Goal: Information Seeking & Learning: Check status

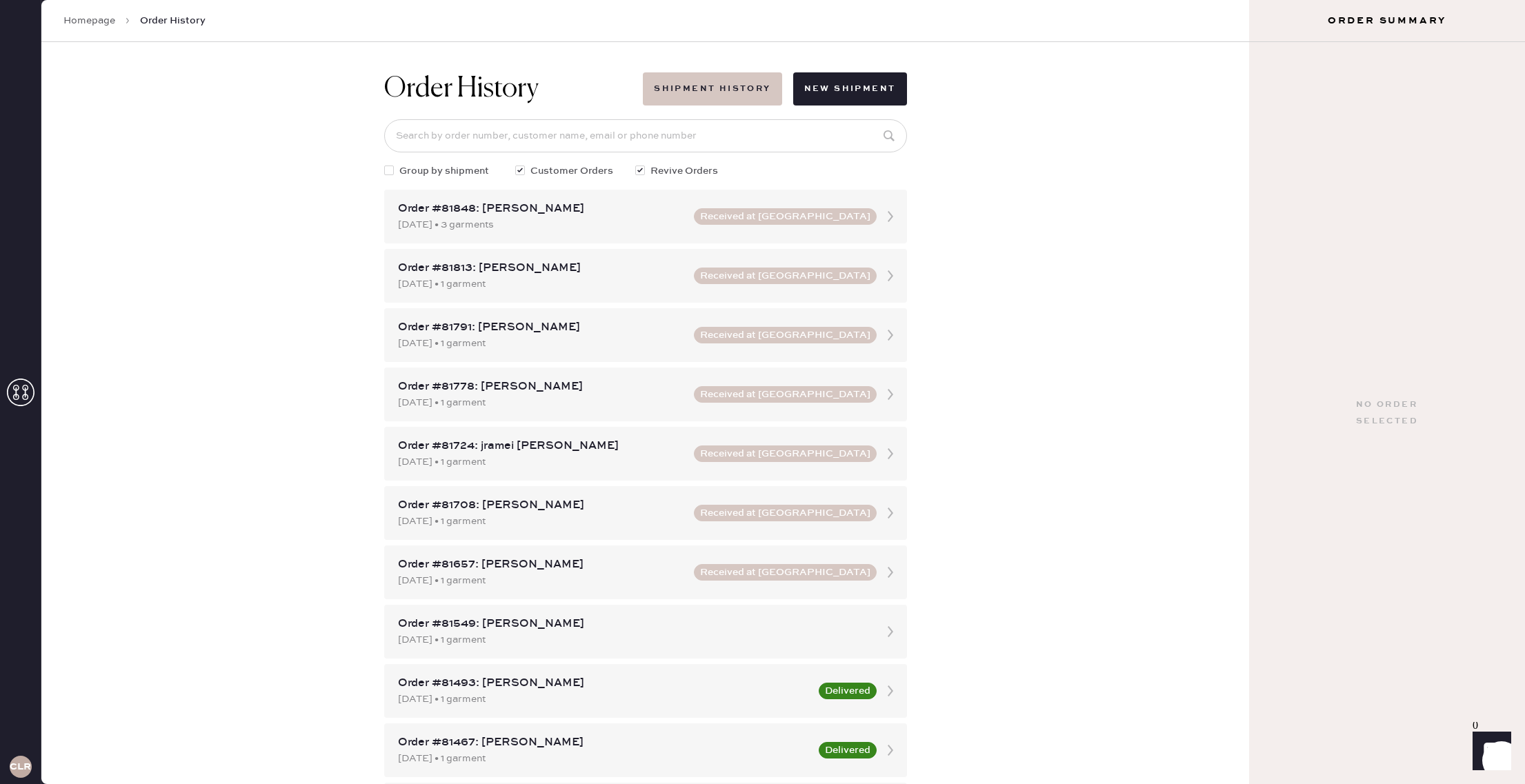
click at [708, 90] on button "Shipment History" at bounding box center [712, 89] width 139 height 34
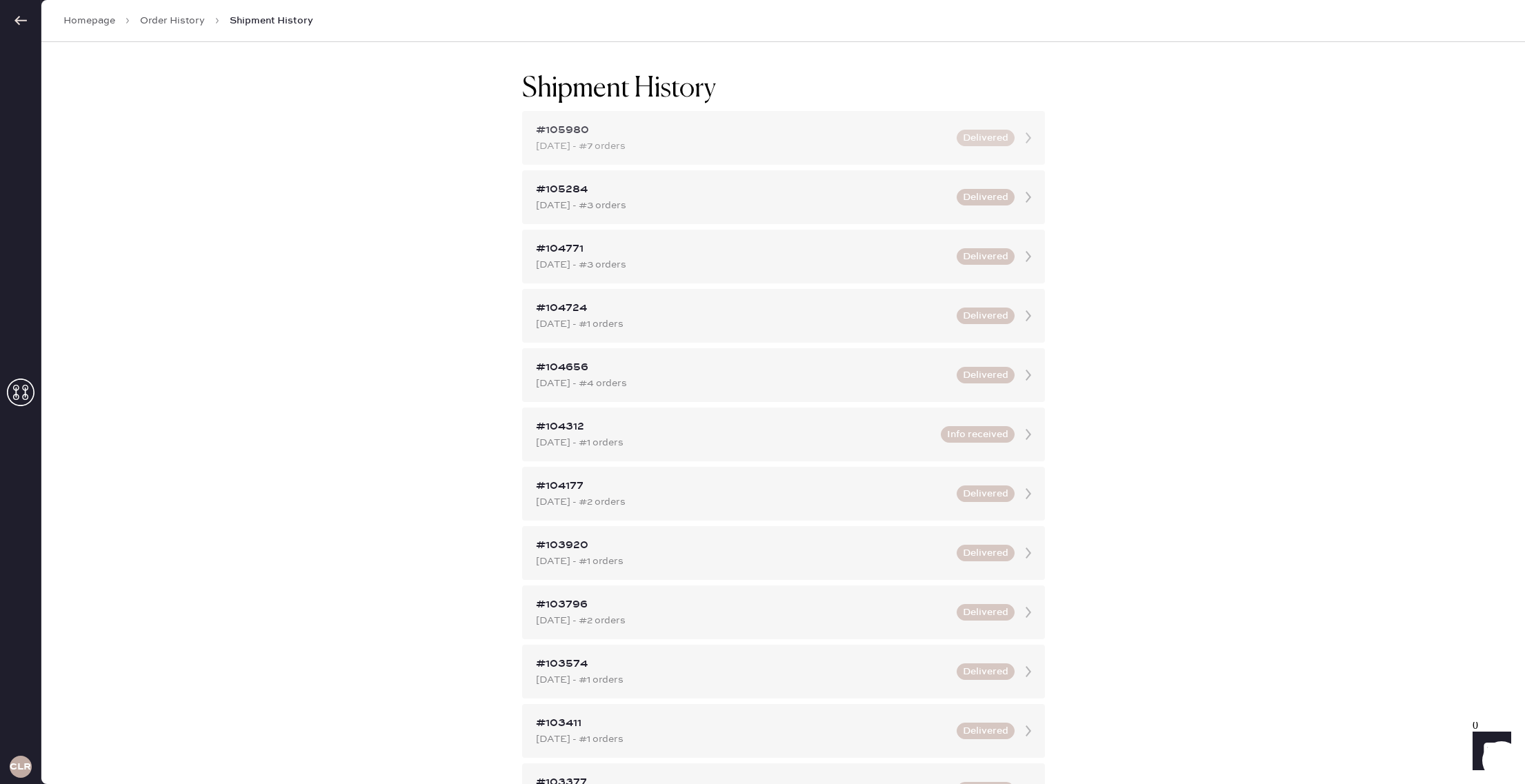
click at [793, 147] on div "[DATE] - #7 orders" at bounding box center [742, 146] width 412 height 15
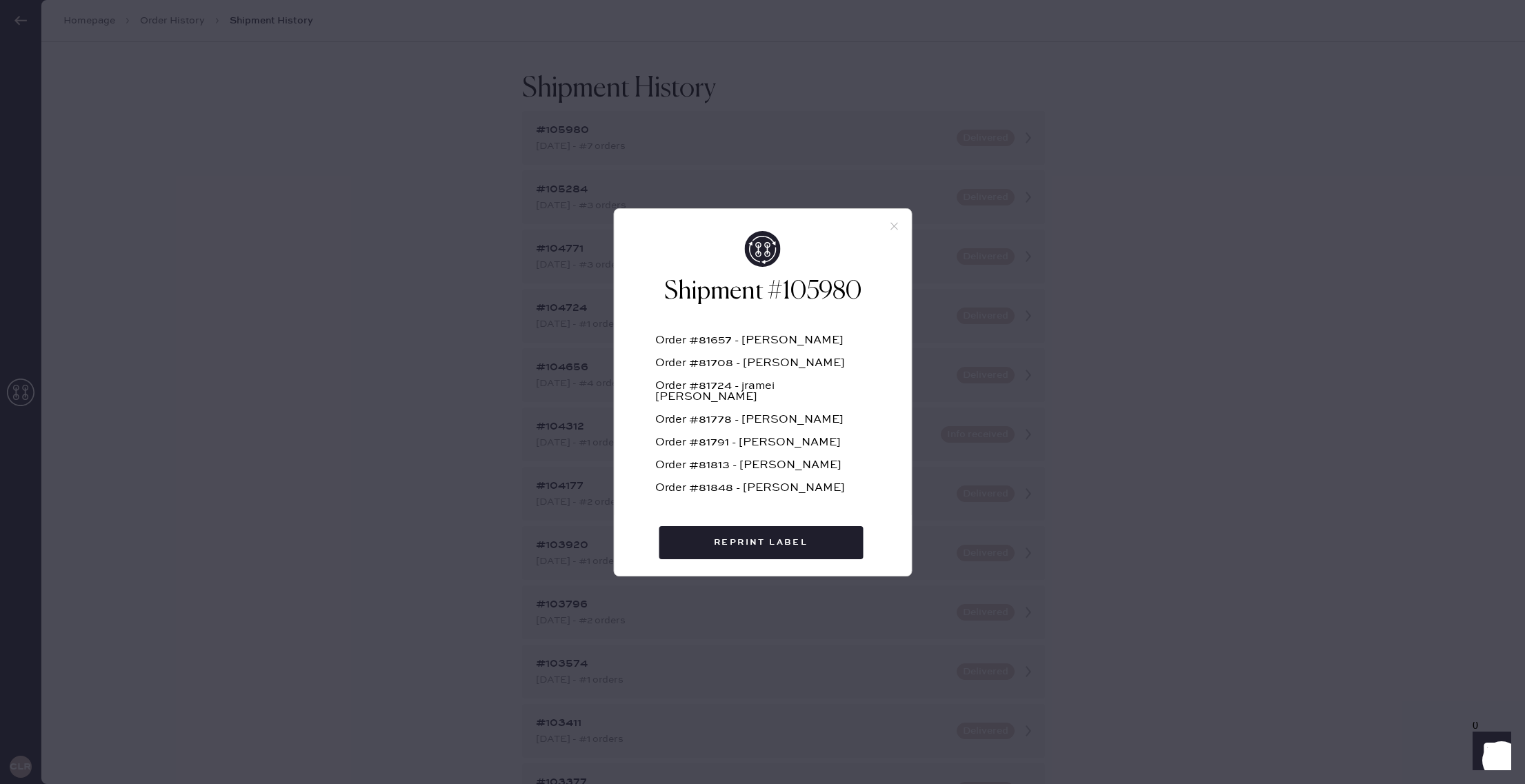
click at [895, 229] on icon at bounding box center [894, 226] width 12 height 12
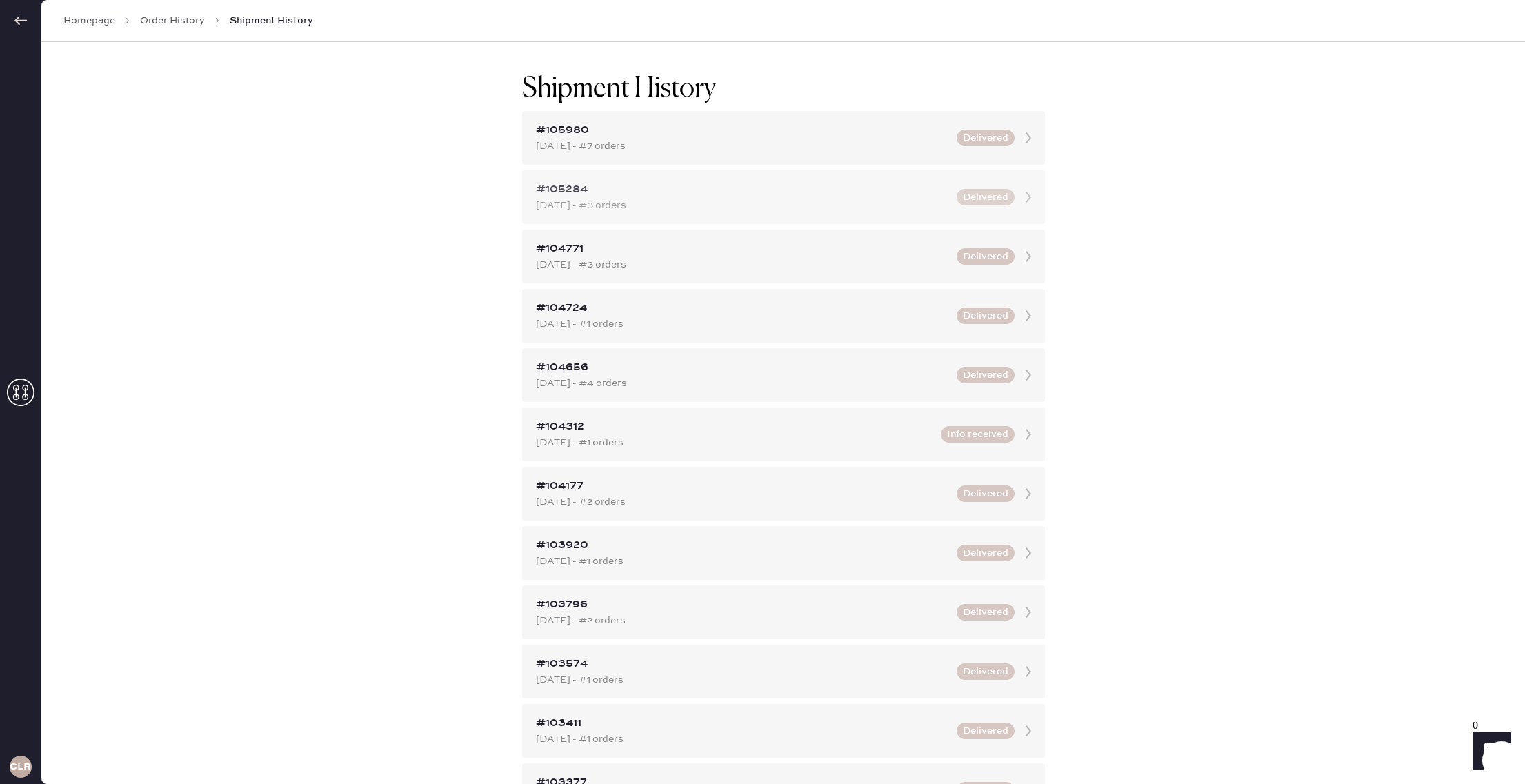
click at [722, 200] on div "[DATE] - #3 orders" at bounding box center [742, 205] width 412 height 15
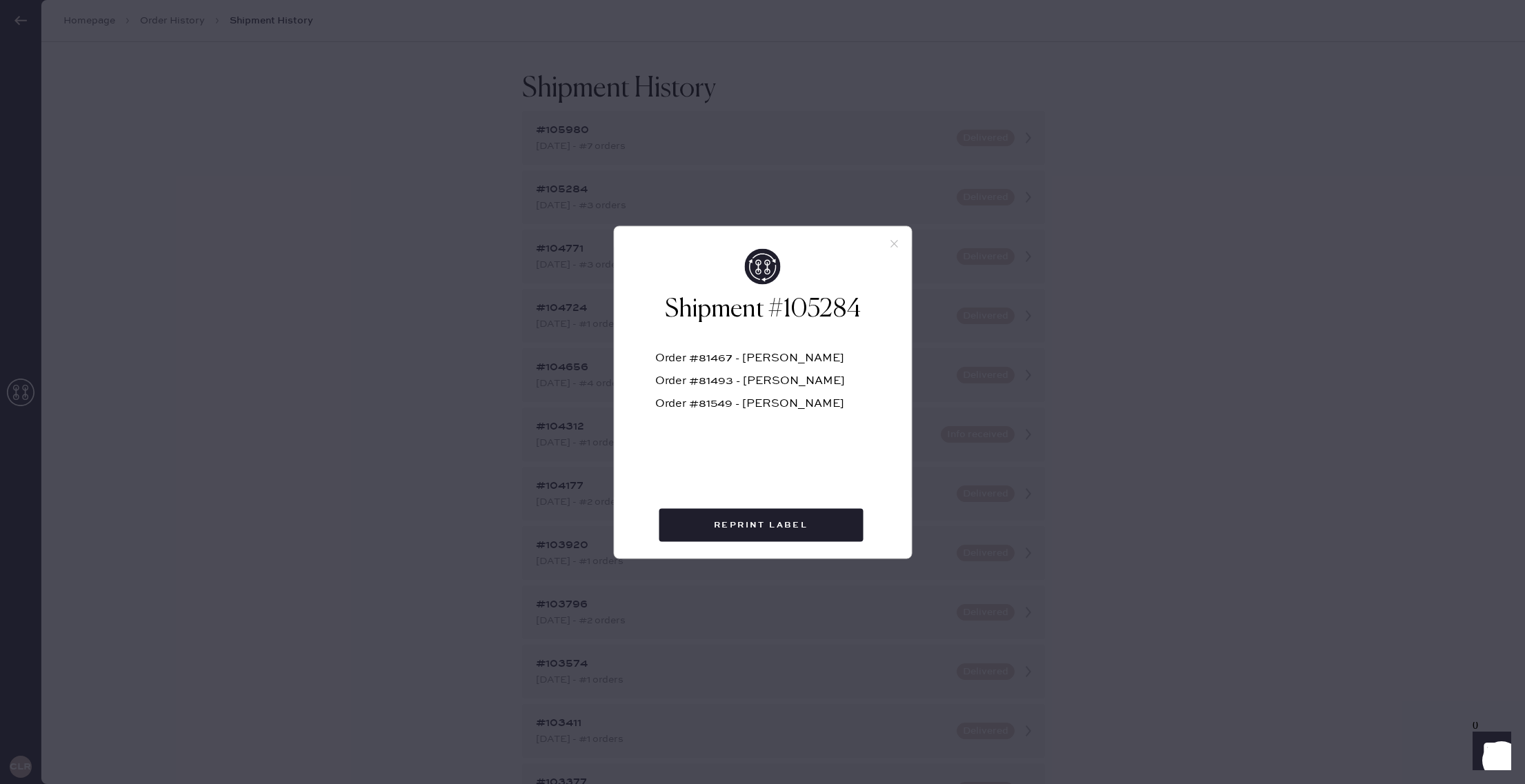
click at [901, 241] on div at bounding box center [762, 237] width 298 height 22
click at [897, 245] on icon at bounding box center [894, 244] width 12 height 12
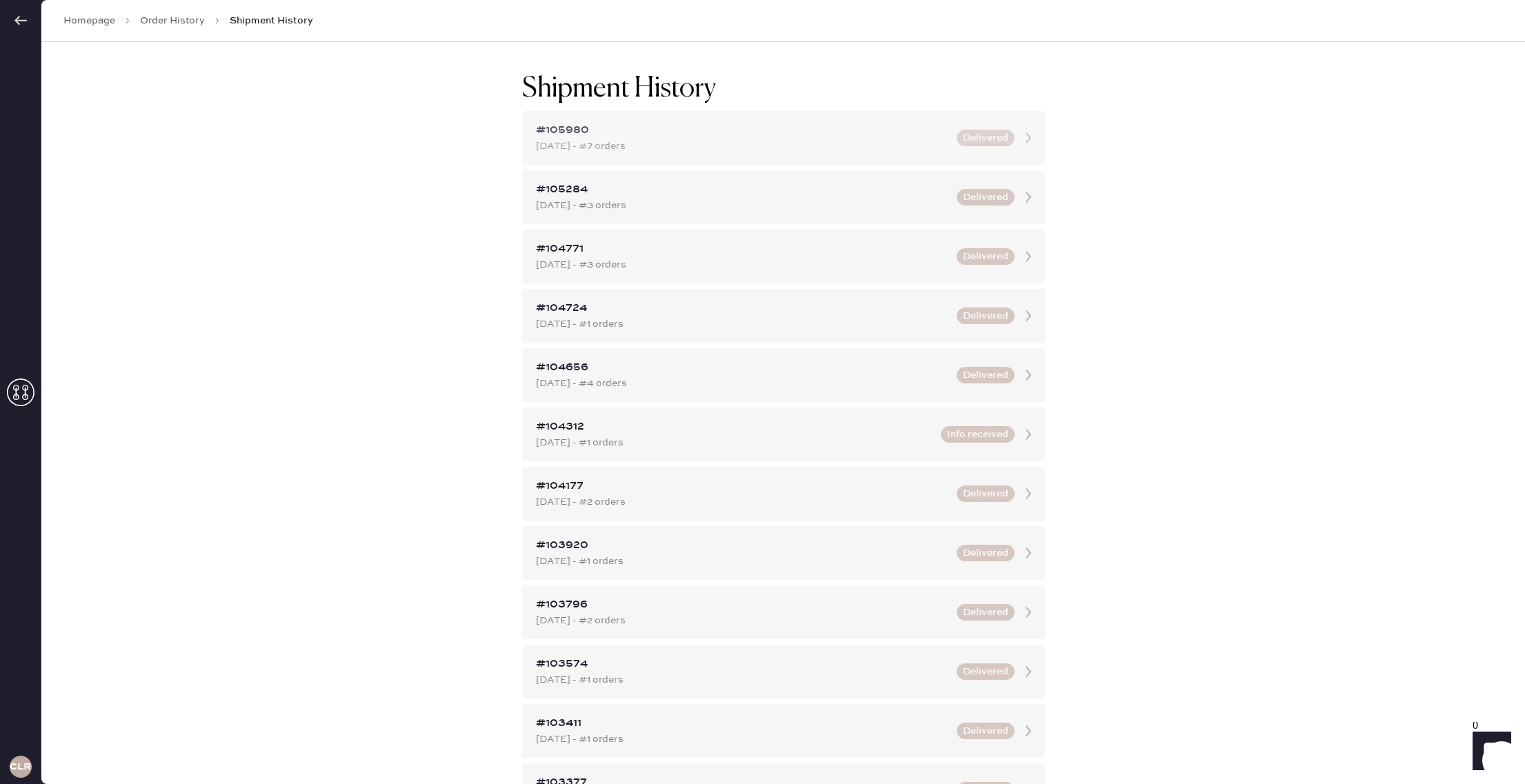
click at [752, 130] on div "#105980" at bounding box center [742, 130] width 412 height 17
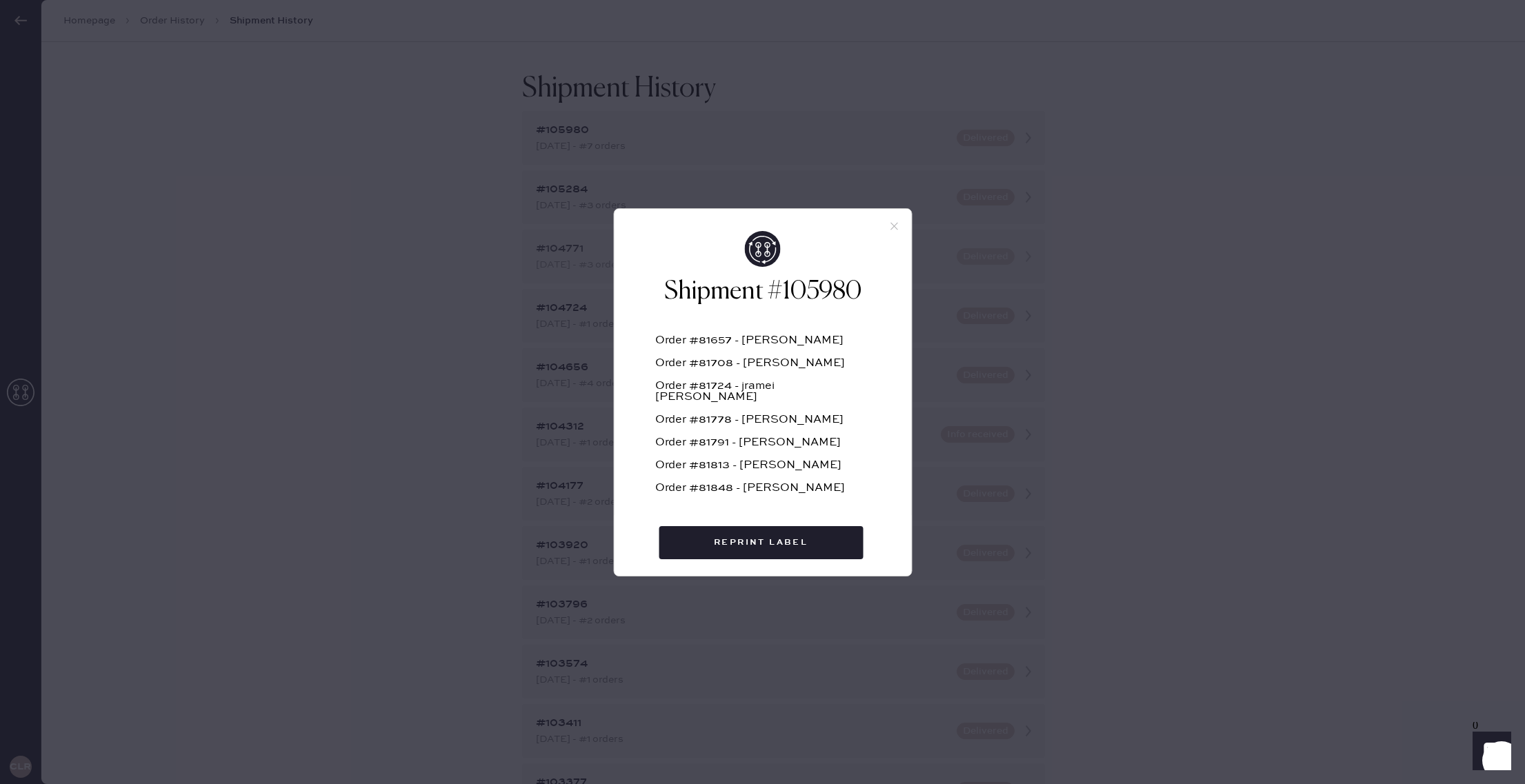
drag, startPoint x: 894, startPoint y: 225, endPoint x: 785, endPoint y: 232, distance: 109.2
click at [894, 225] on icon at bounding box center [894, 226] width 12 height 12
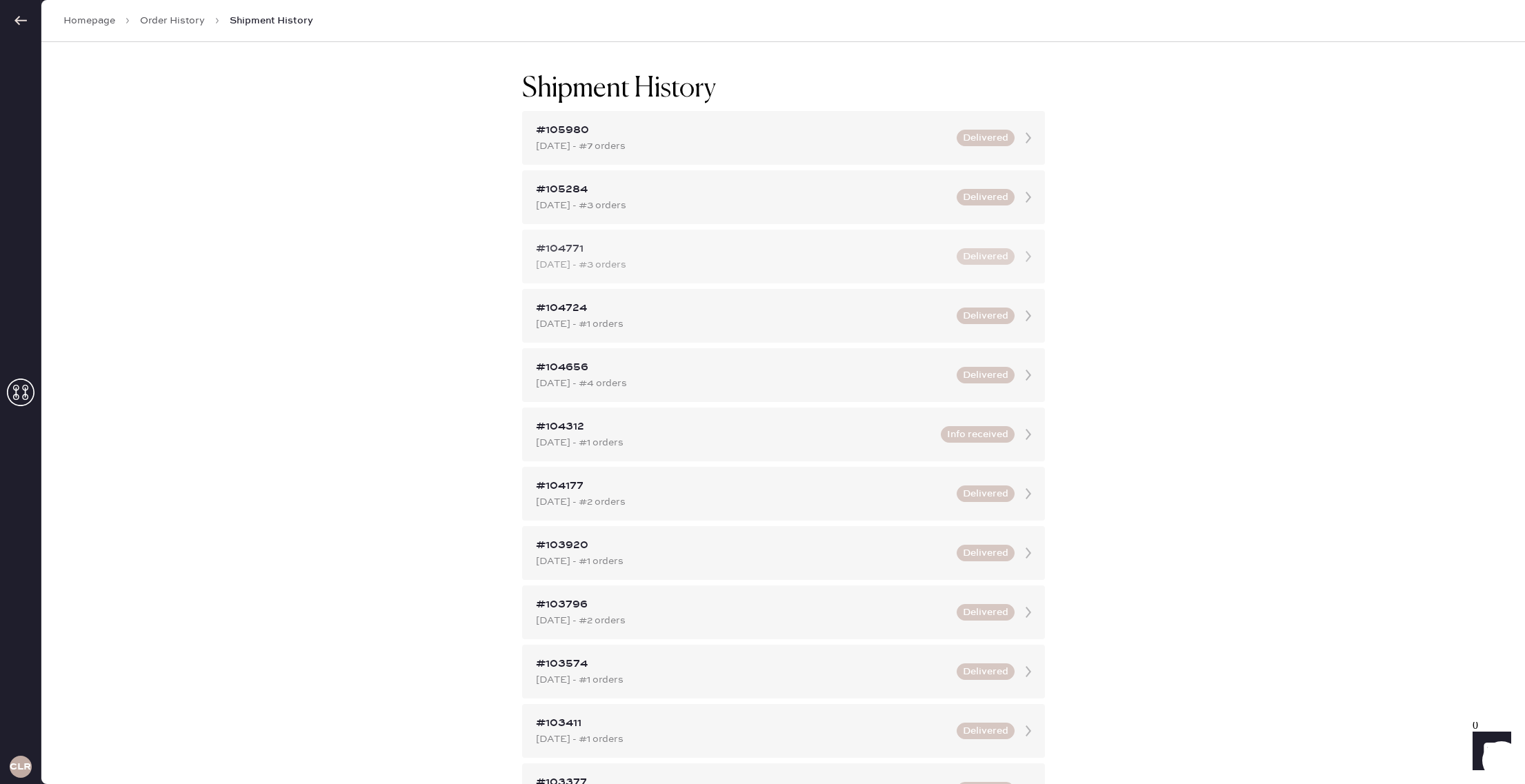
click at [620, 251] on div "#104771" at bounding box center [742, 249] width 412 height 17
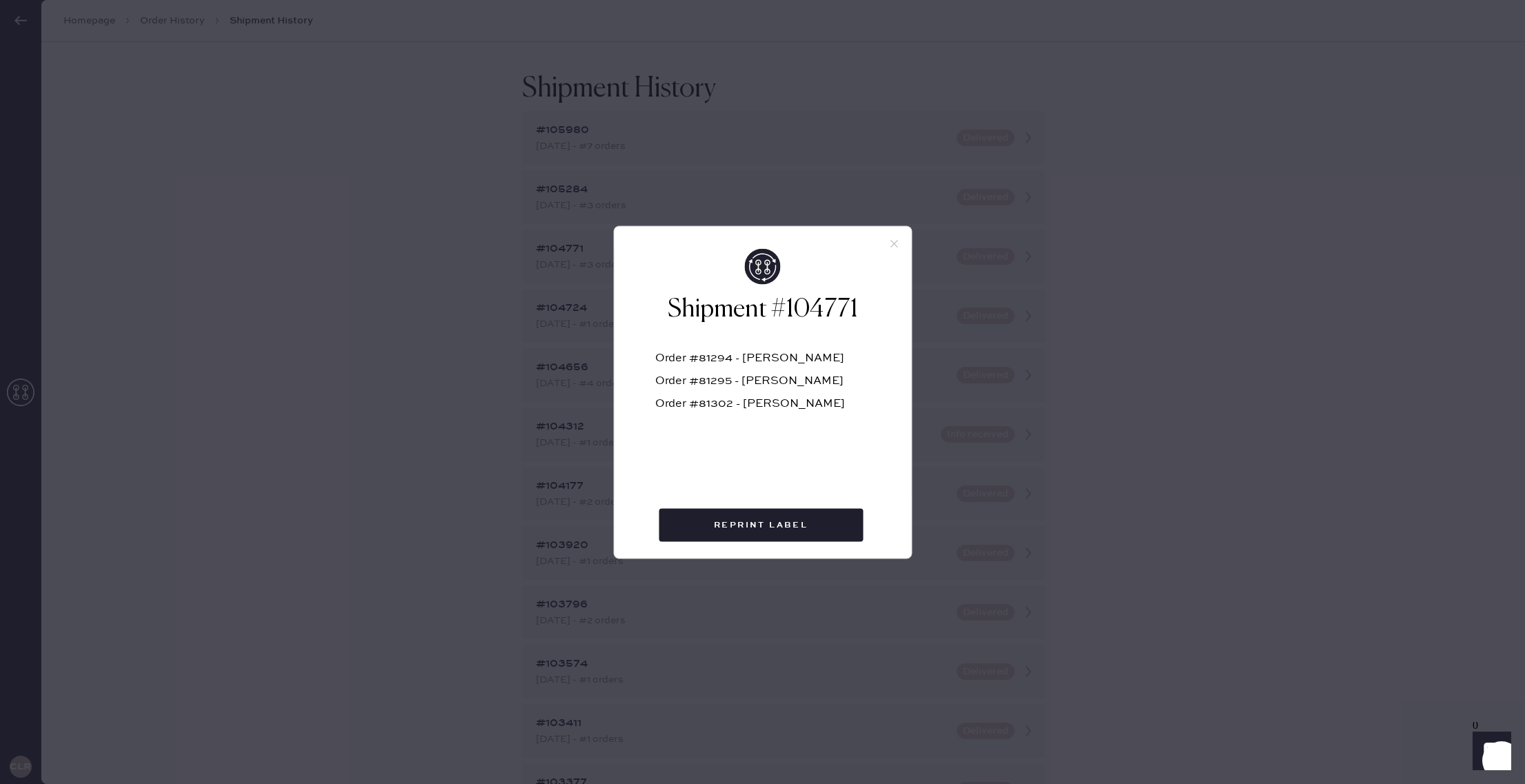
click at [895, 243] on use at bounding box center [895, 244] width 8 height 8
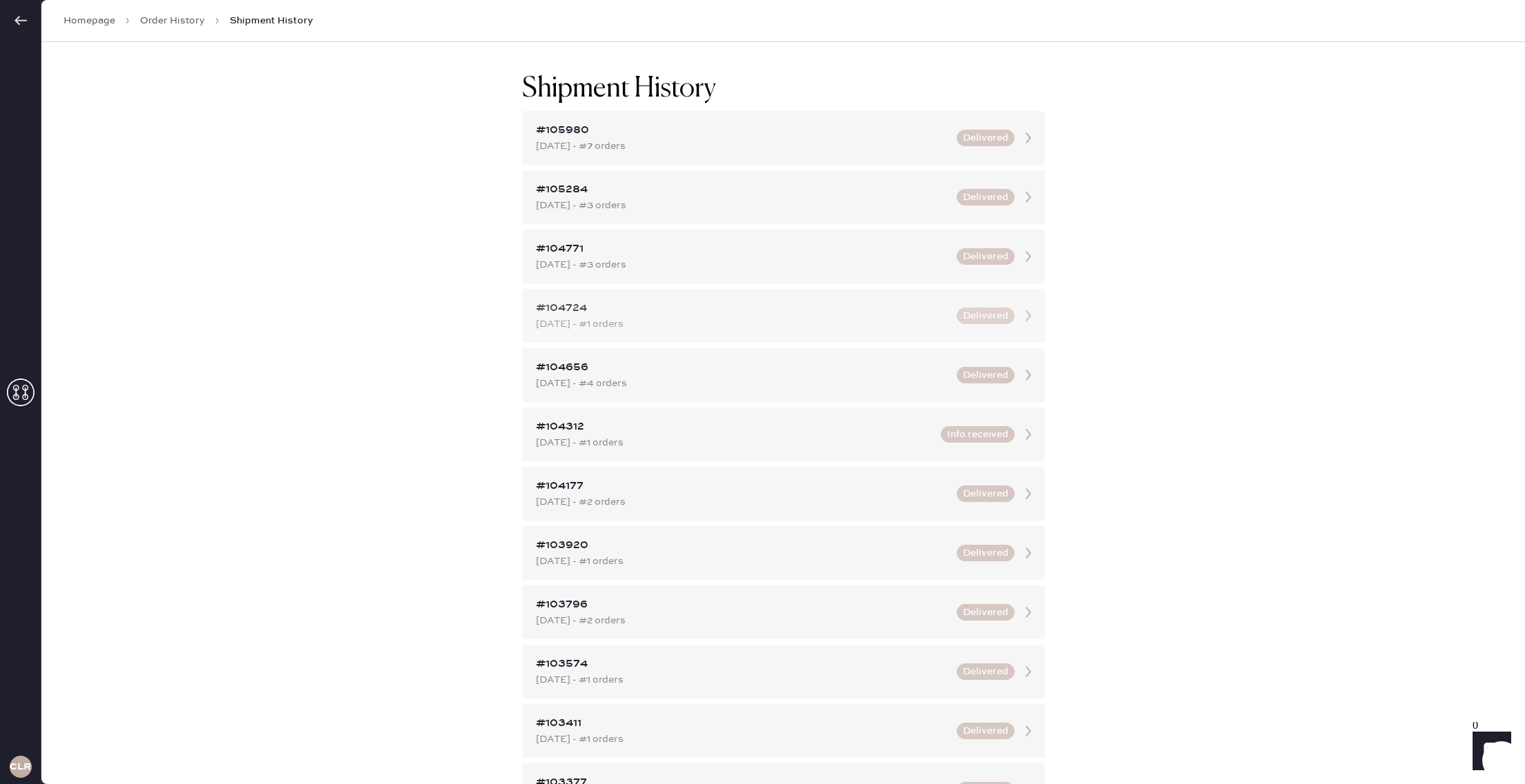
click at [612, 333] on div "#104724 [DATE] - #1 orders Delivered" at bounding box center [783, 315] width 523 height 54
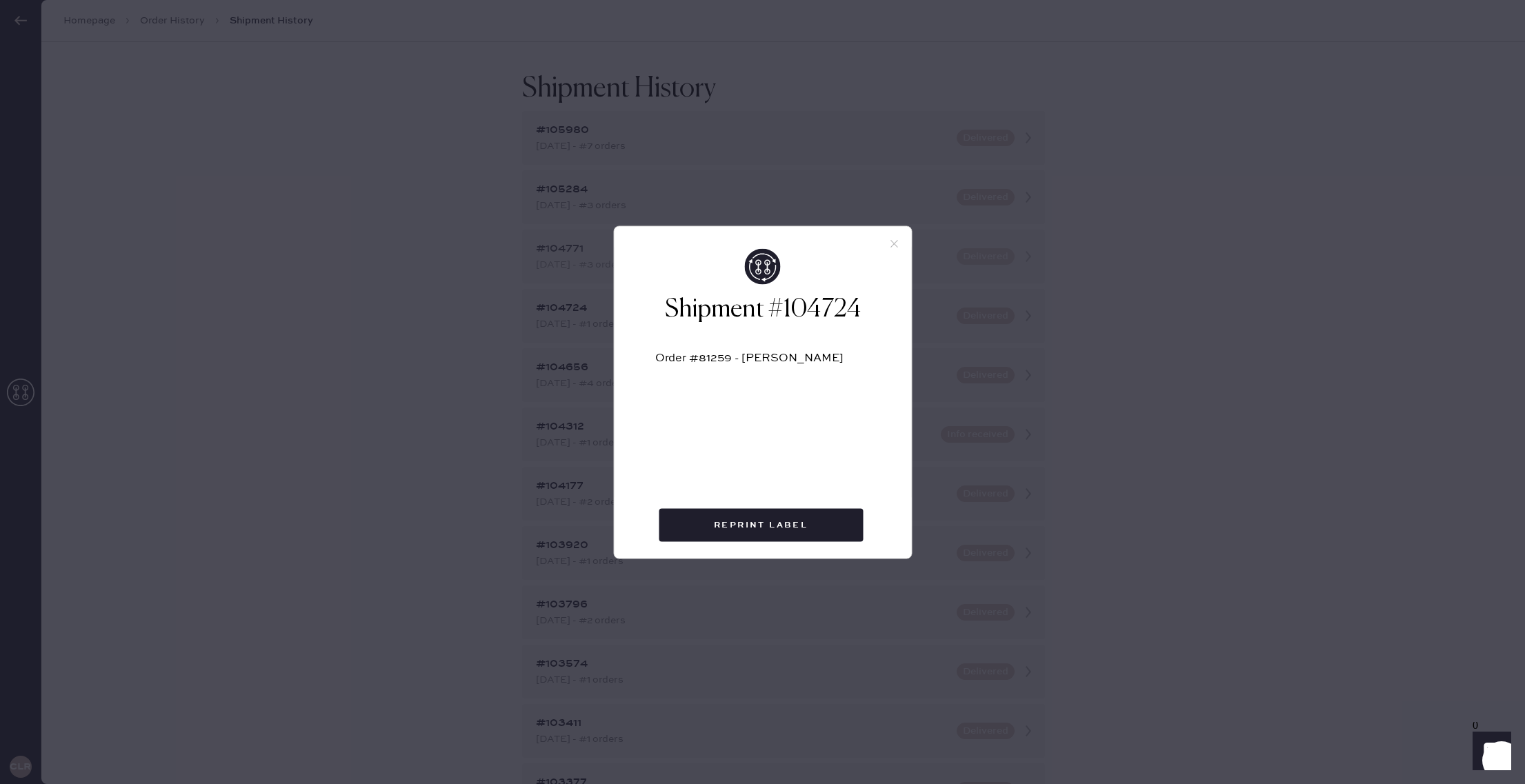
click at [887, 241] on icon at bounding box center [894, 244] width 12 height 12
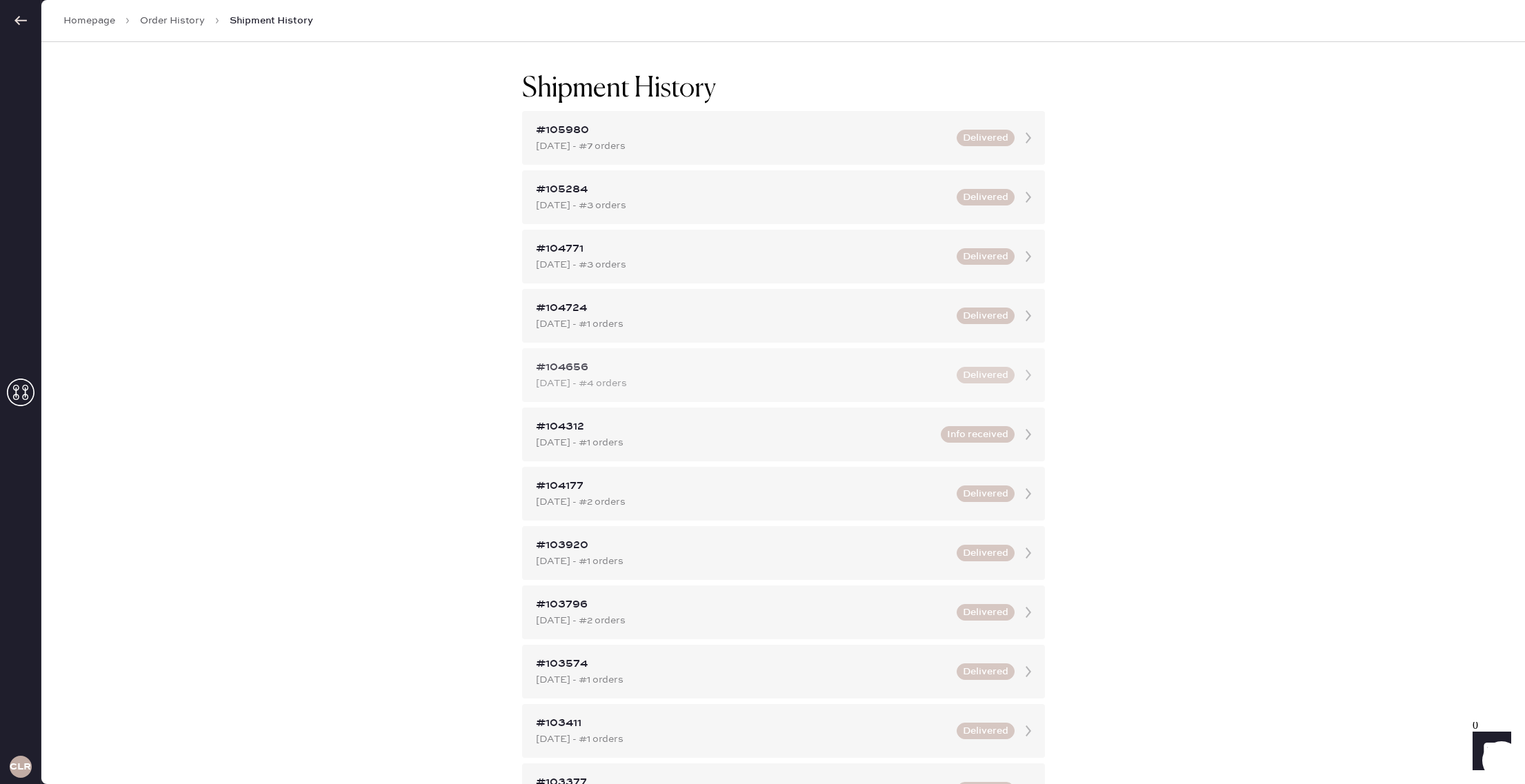
click at [789, 370] on div "#104656" at bounding box center [742, 367] width 412 height 17
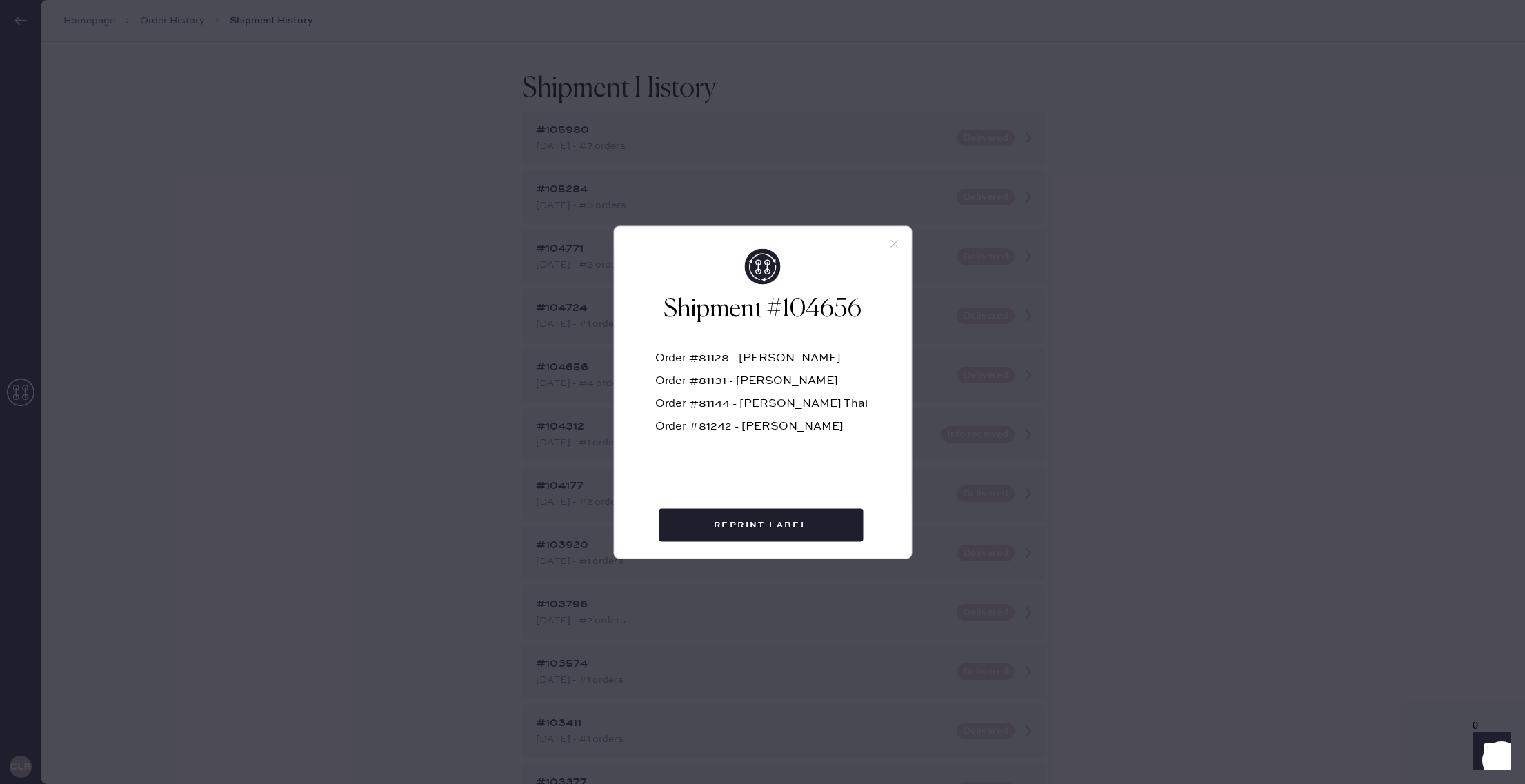
click at [895, 242] on use at bounding box center [895, 244] width 8 height 8
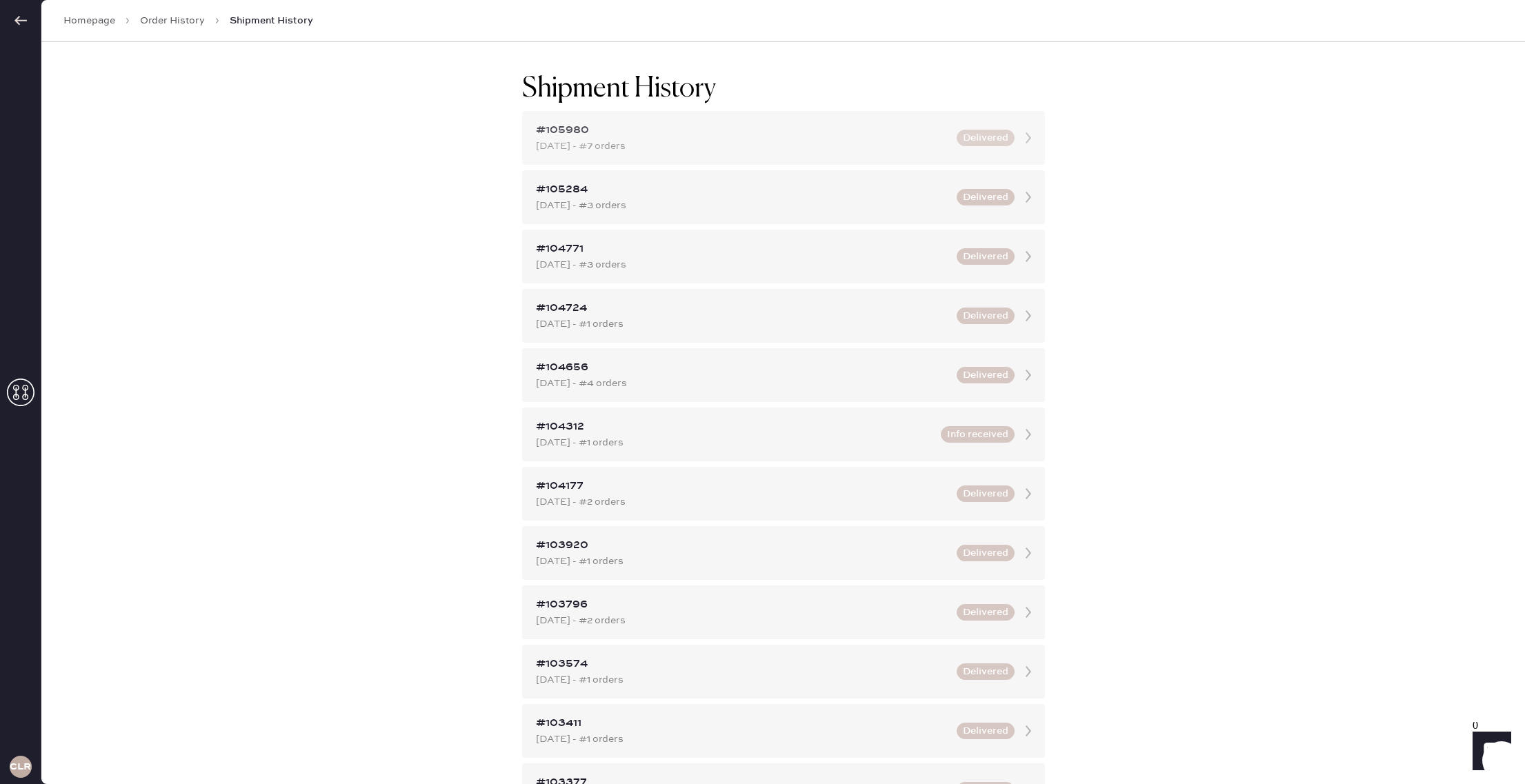
click at [790, 143] on div "[DATE] - #7 orders" at bounding box center [742, 146] width 412 height 15
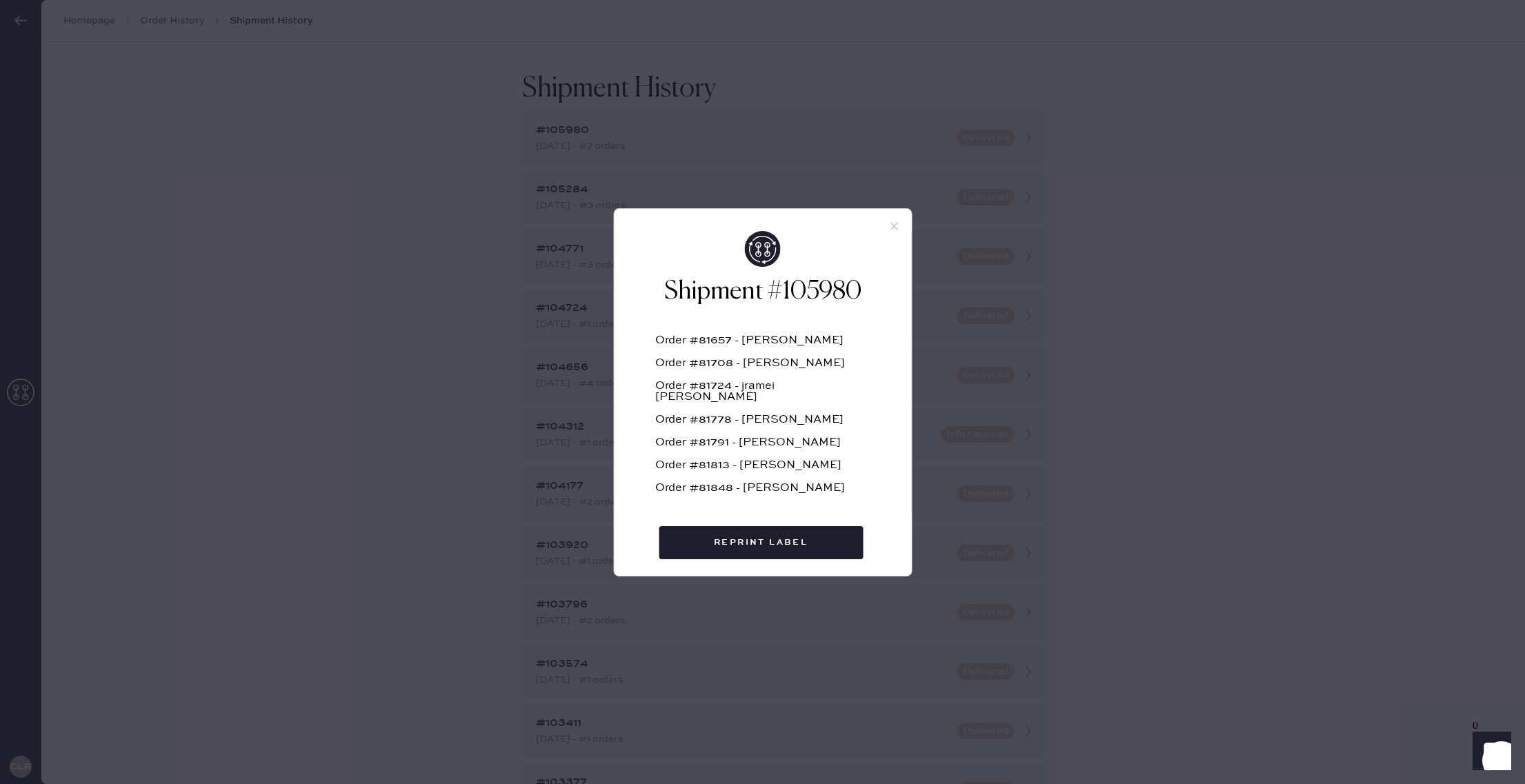
drag, startPoint x: 1014, startPoint y: 440, endPoint x: 958, endPoint y: 380, distance: 82.1
click at [1005, 426] on div "Shipment #105980 Order #81657 - [PERSON_NAME] Order #81708 - [PERSON_NAME] Orde…" at bounding box center [762, 392] width 1525 height 784
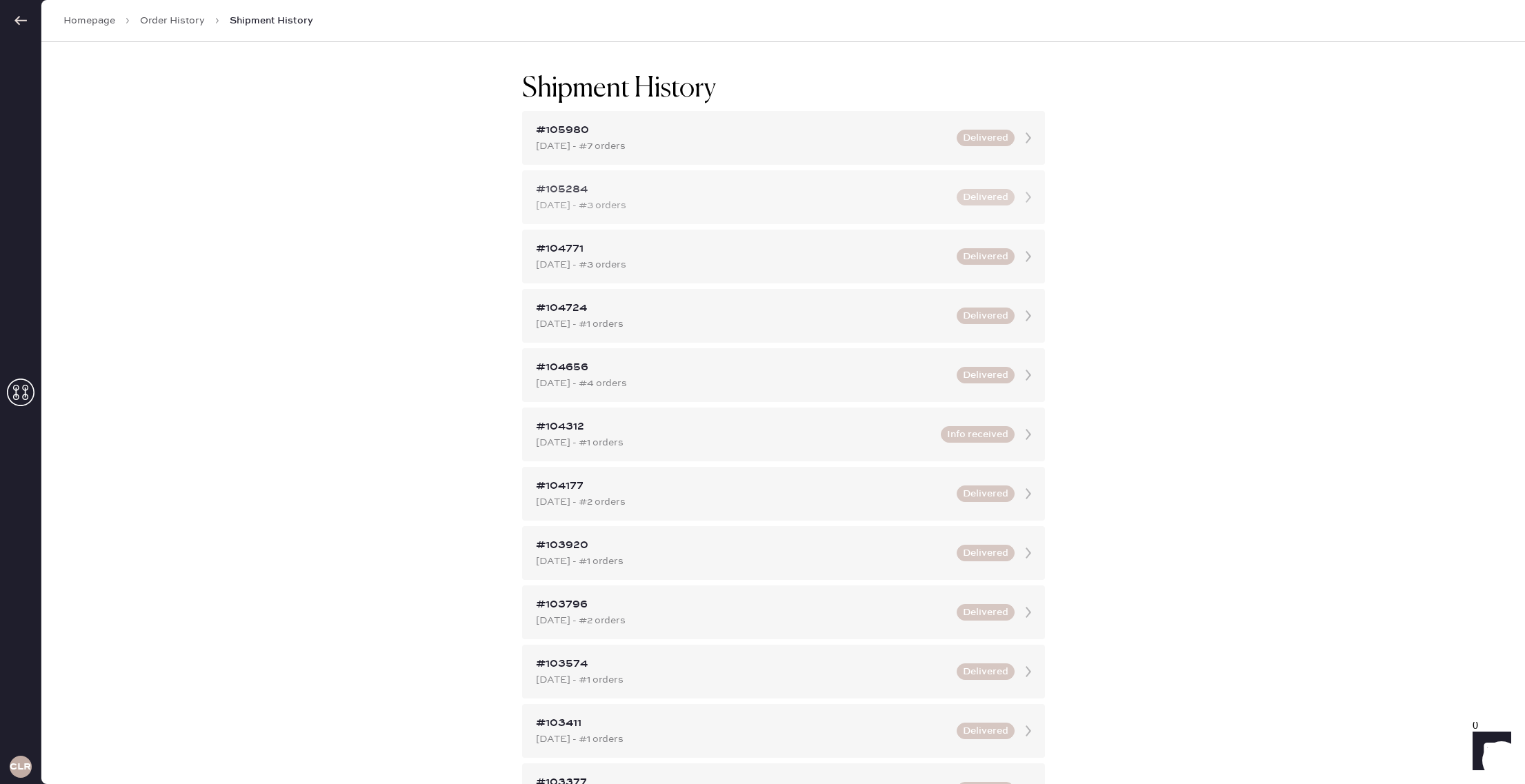
click at [697, 204] on div "[DATE] - #3 orders" at bounding box center [742, 205] width 412 height 15
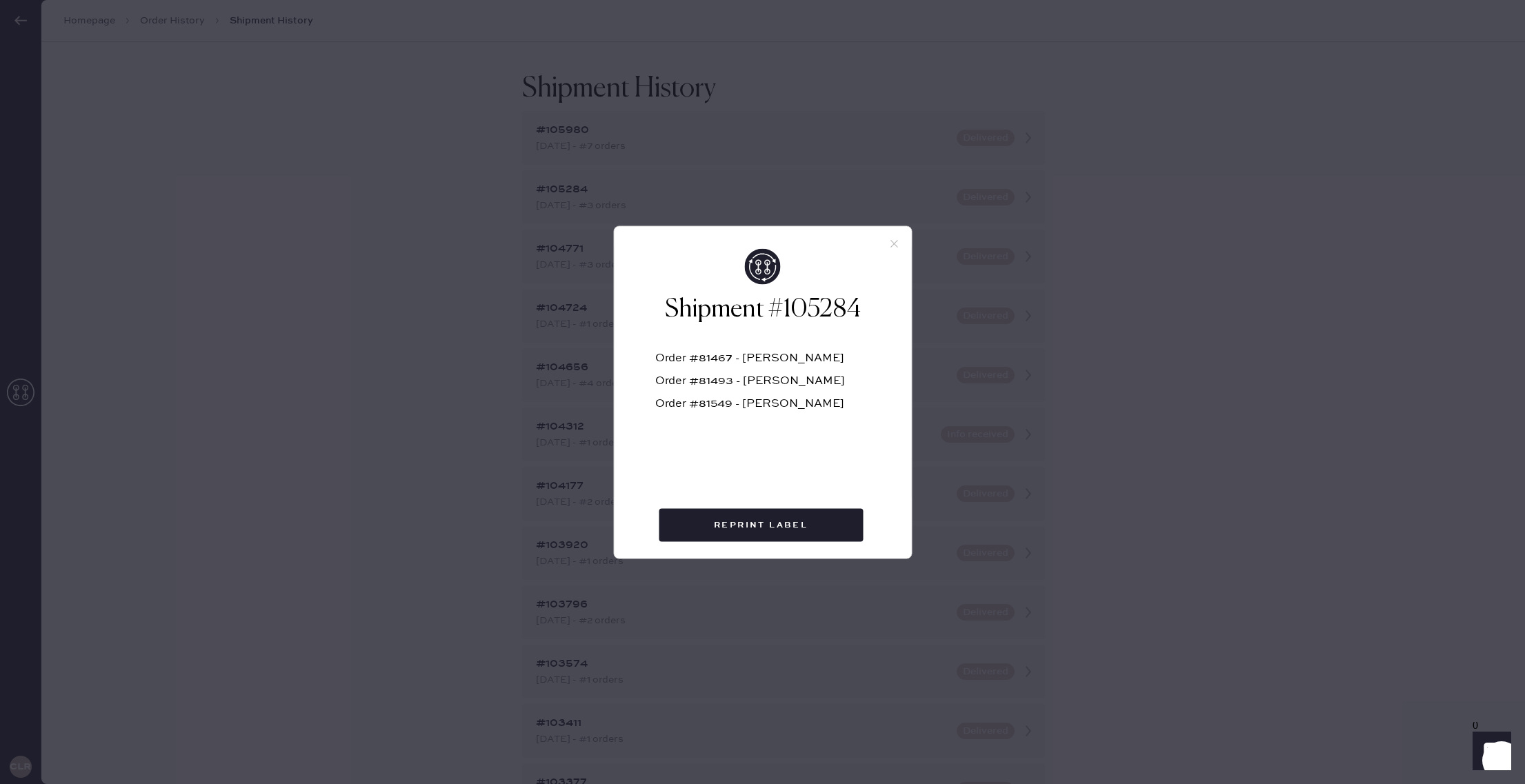
click at [898, 245] on icon at bounding box center [894, 244] width 12 height 12
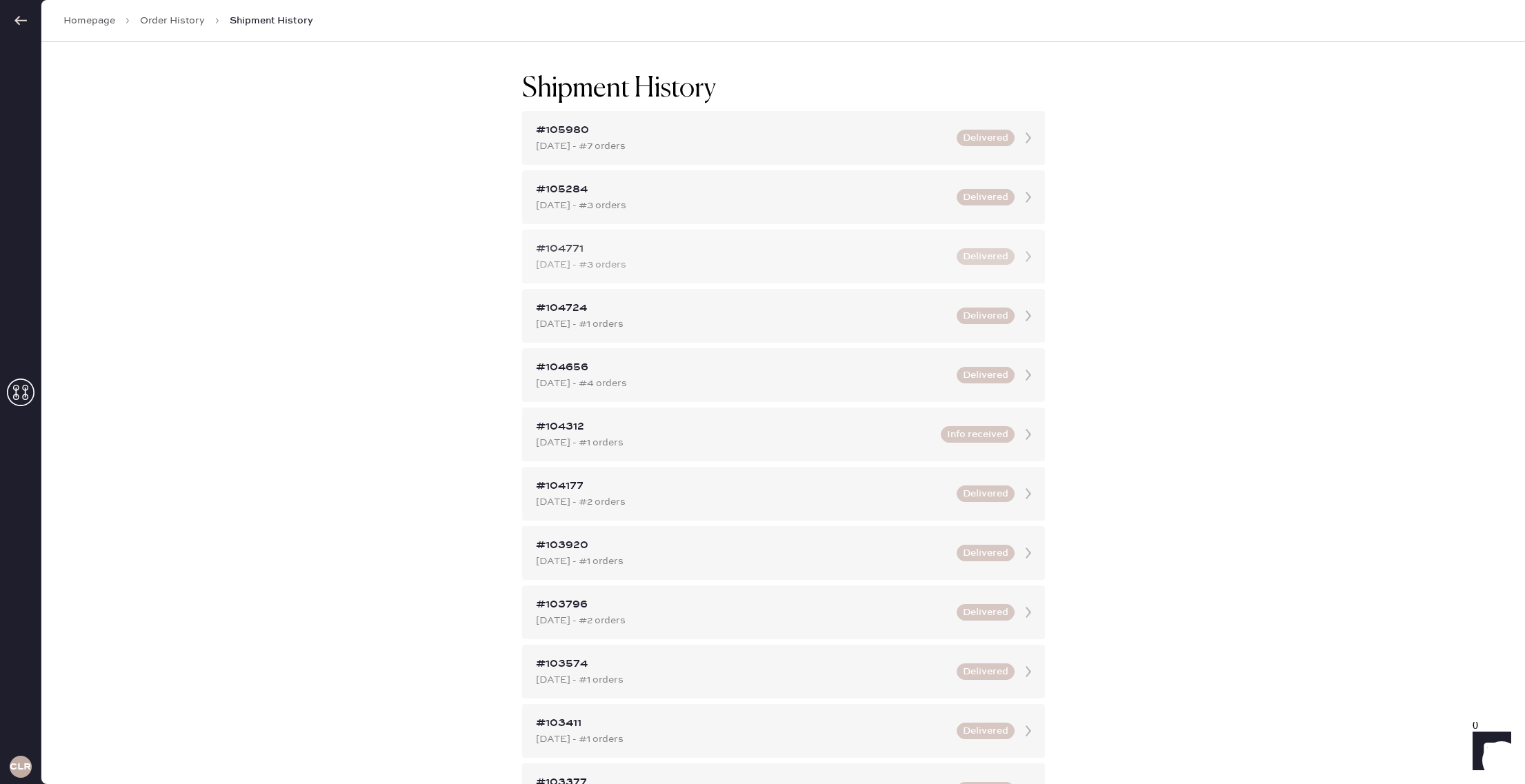
click at [733, 260] on div "[DATE] - #3 orders" at bounding box center [742, 264] width 412 height 15
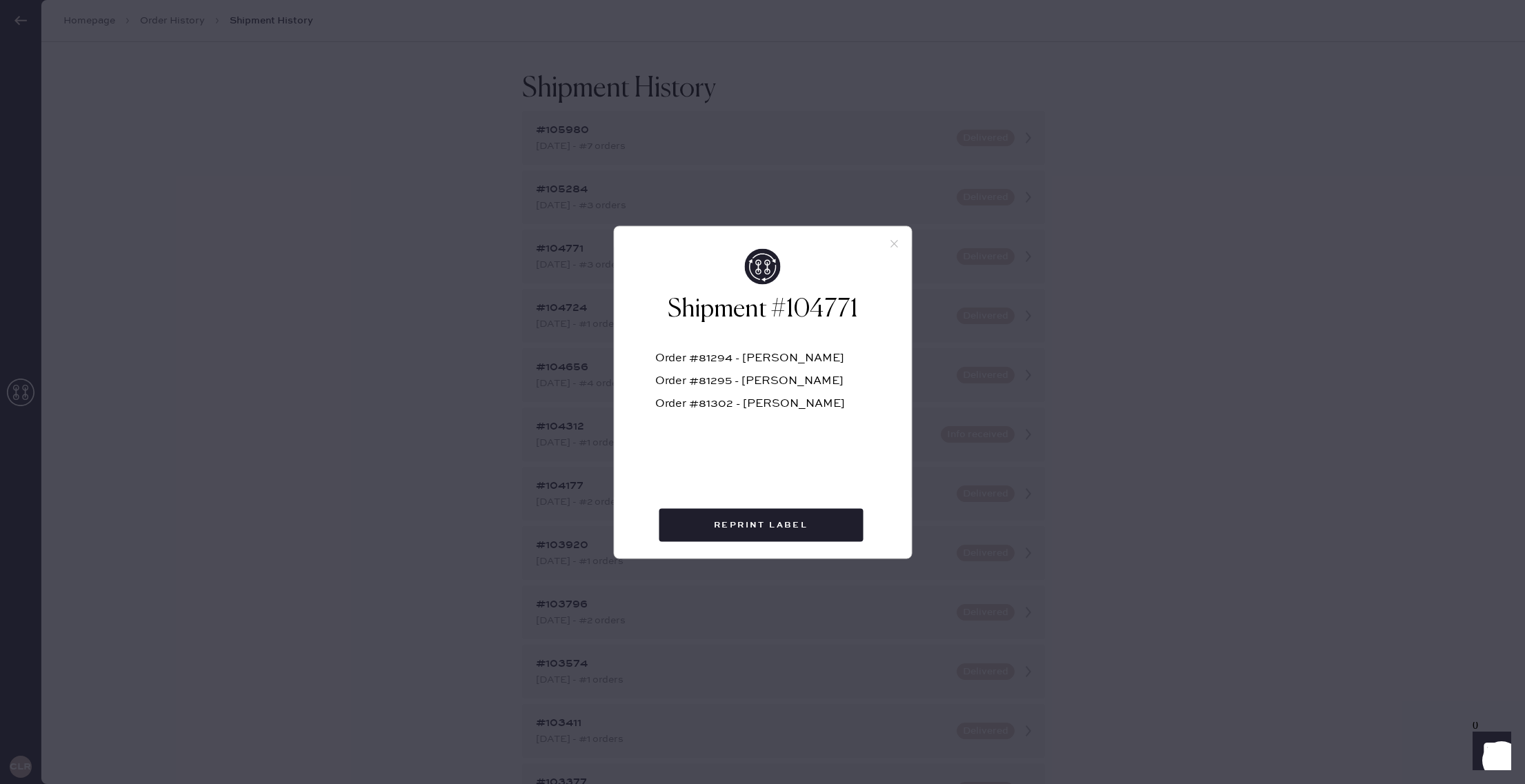
click at [897, 247] on use at bounding box center [895, 244] width 8 height 8
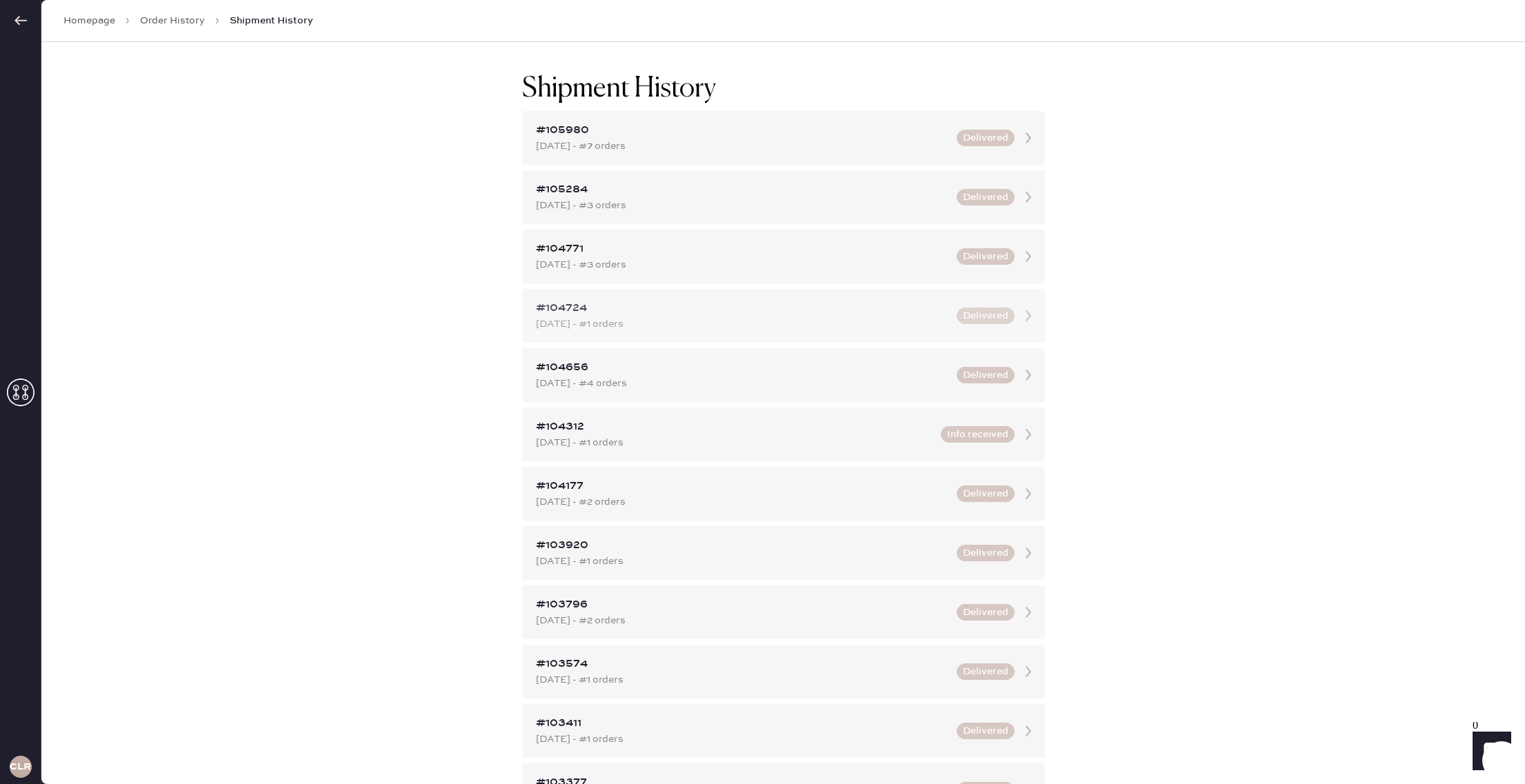
click at [547, 317] on div "[DATE] - #1 orders" at bounding box center [742, 324] width 412 height 15
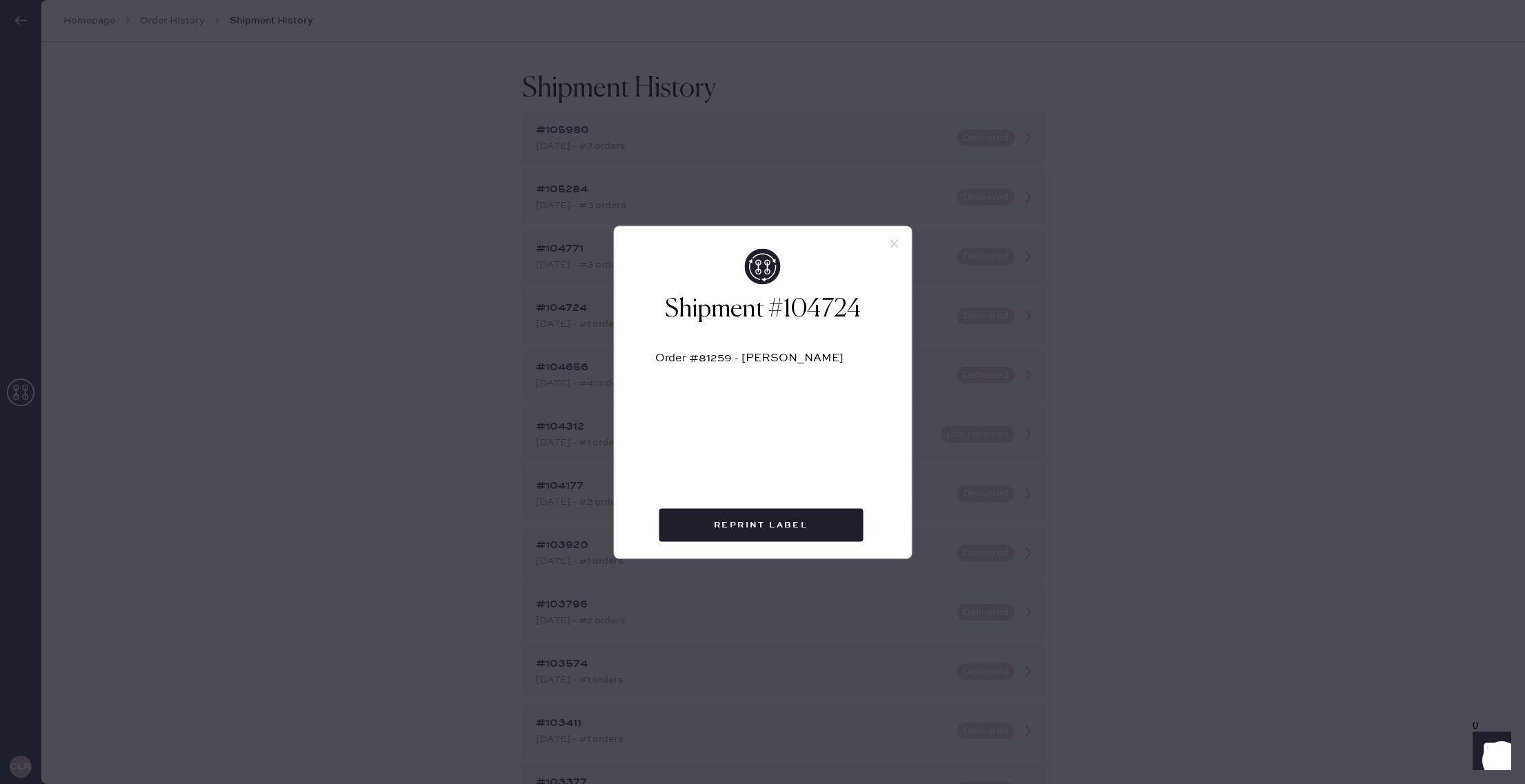
click at [890, 232] on div at bounding box center [762, 237] width 298 height 22
click at [892, 237] on div at bounding box center [762, 237] width 298 height 22
drag, startPoint x: 893, startPoint y: 238, endPoint x: 876, endPoint y: 276, distance: 41.6
click at [893, 238] on icon at bounding box center [894, 244] width 12 height 12
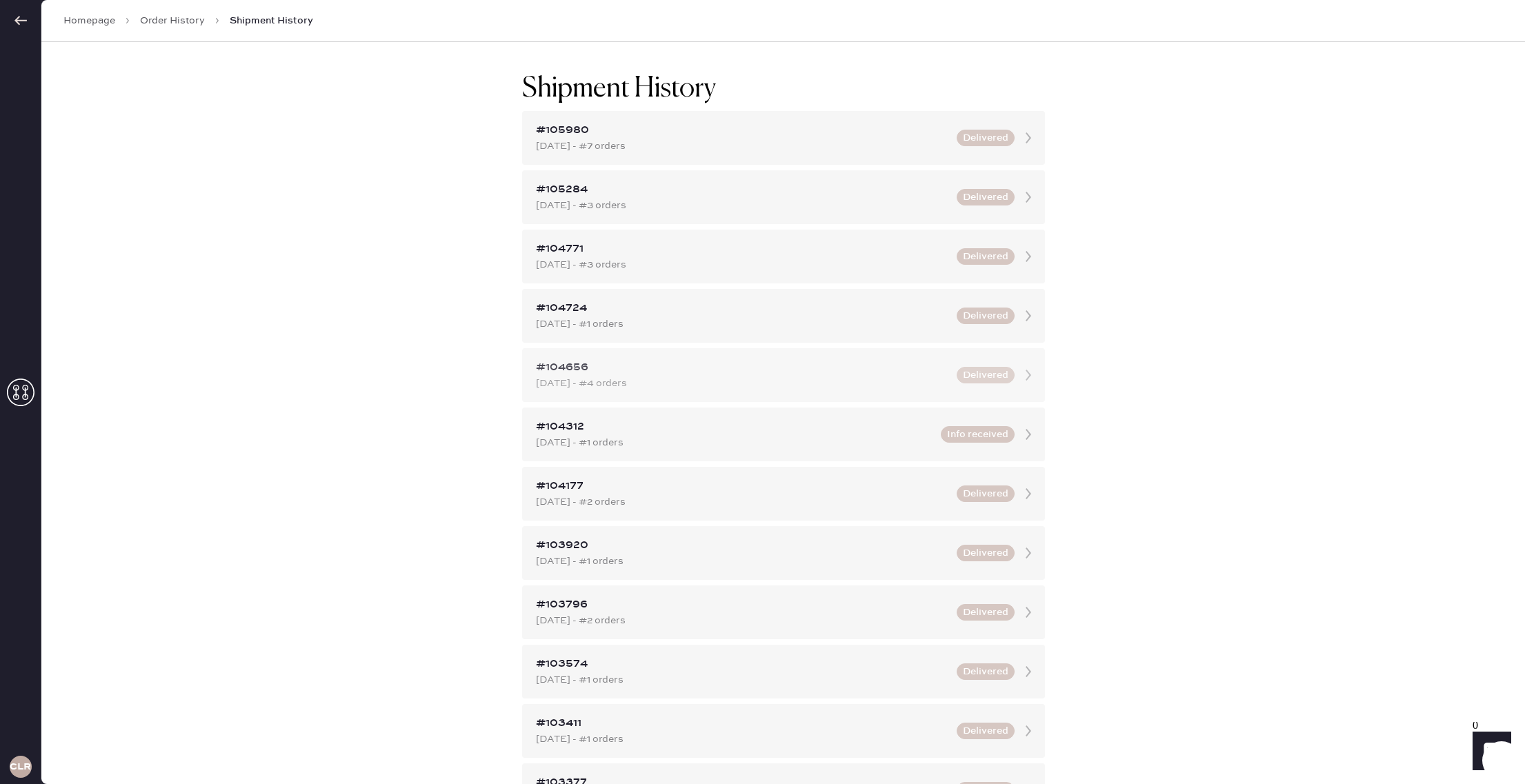
click at [753, 387] on div "[DATE] - #4 orders" at bounding box center [742, 383] width 412 height 15
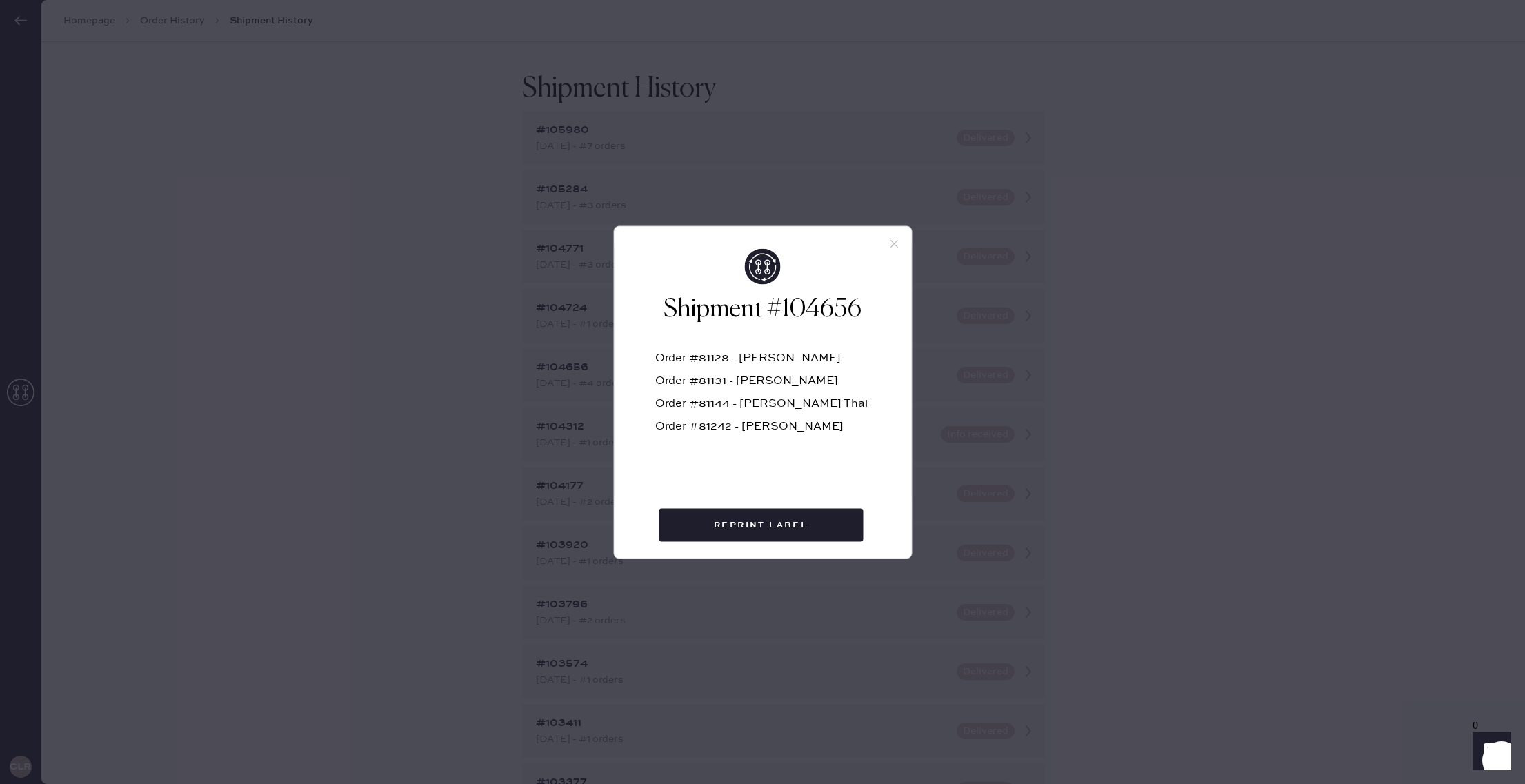
click at [897, 245] on icon at bounding box center [894, 244] width 12 height 12
